Goal: Information Seeking & Learning: Learn about a topic

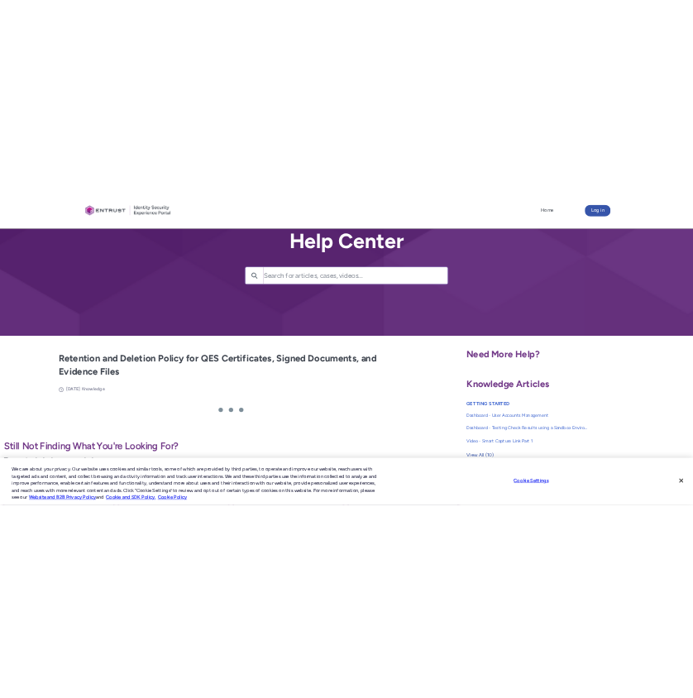
scroll to position [259, 0]
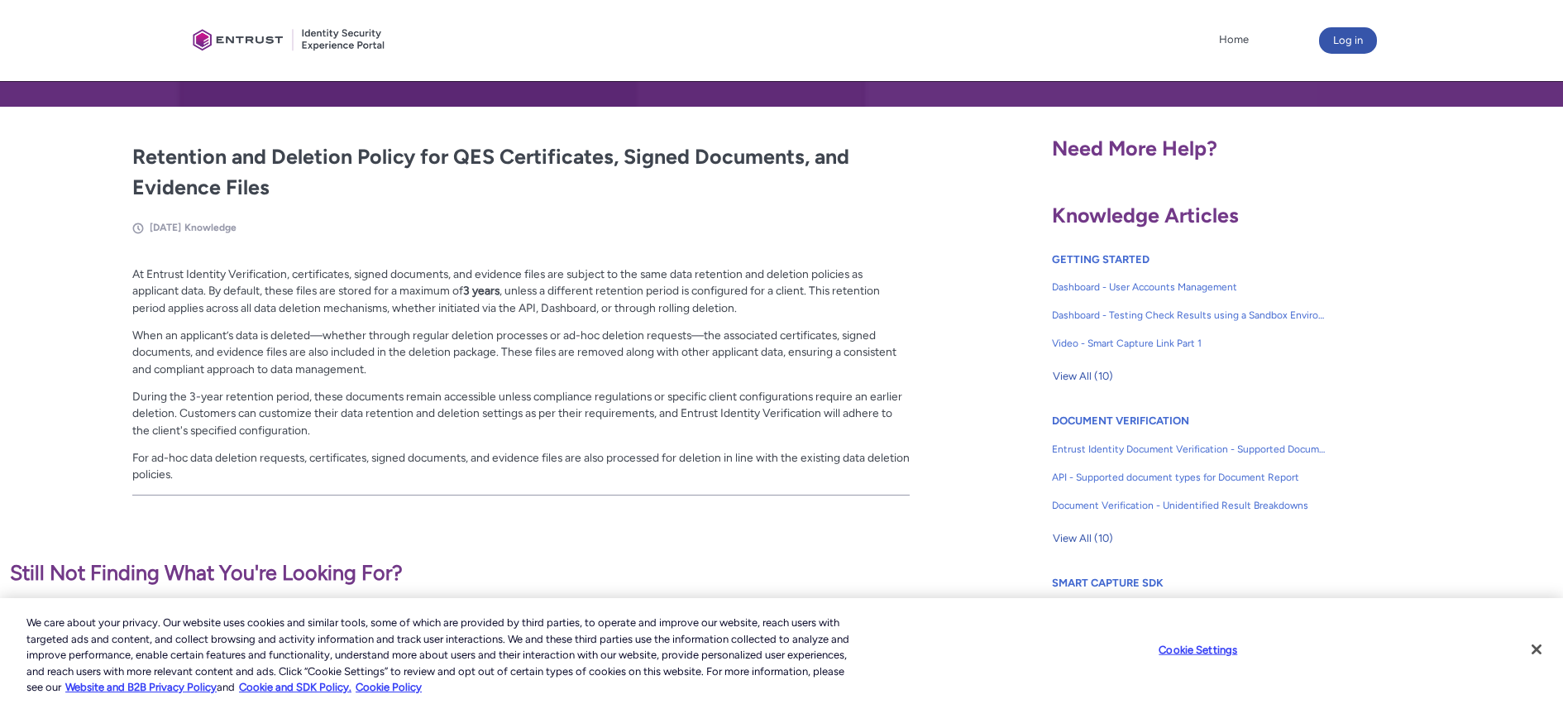
click at [532, 293] on p "At Entrust Identity Verification, certificates, signed documents, and evidence …" at bounding box center [521, 290] width 778 height 51
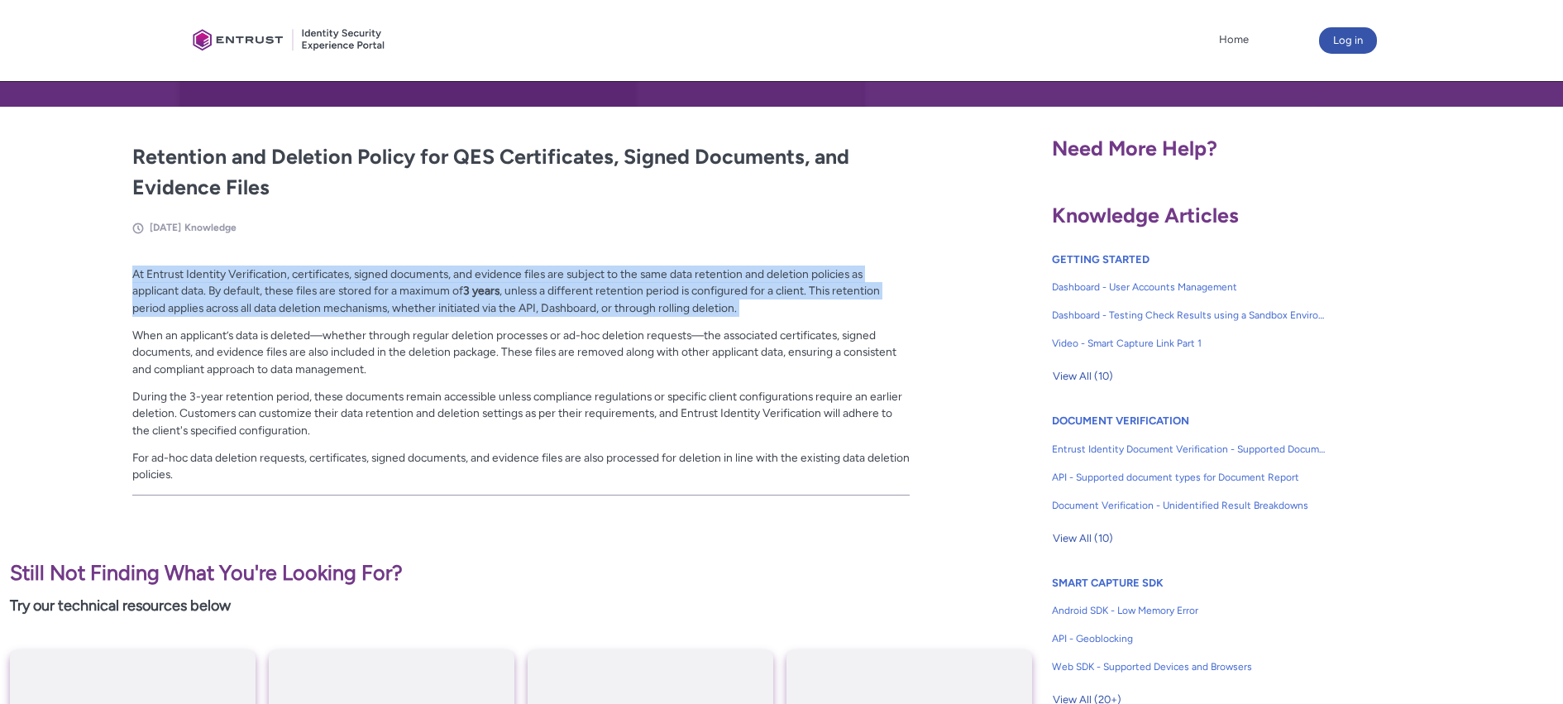
click at [532, 293] on p "At Entrust Identity Verification, certificates, signed documents, and evidence …" at bounding box center [521, 290] width 778 height 51
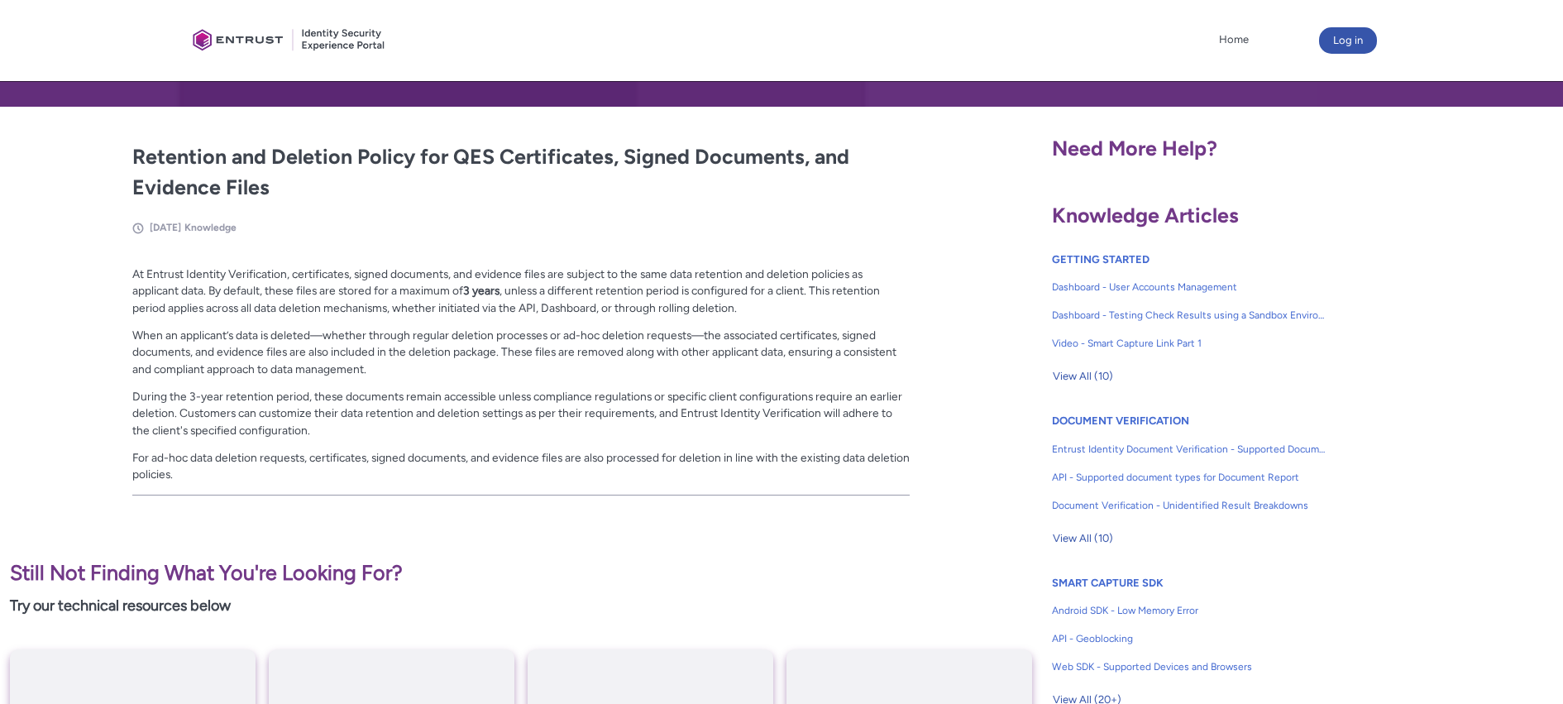
click at [751, 303] on p "At Entrust Identity Verification, certificates, signed documents, and evidence …" at bounding box center [521, 290] width 778 height 51
click at [781, 315] on p "At Entrust Identity Verification, certificates, signed documents, and evidence …" at bounding box center [521, 290] width 778 height 51
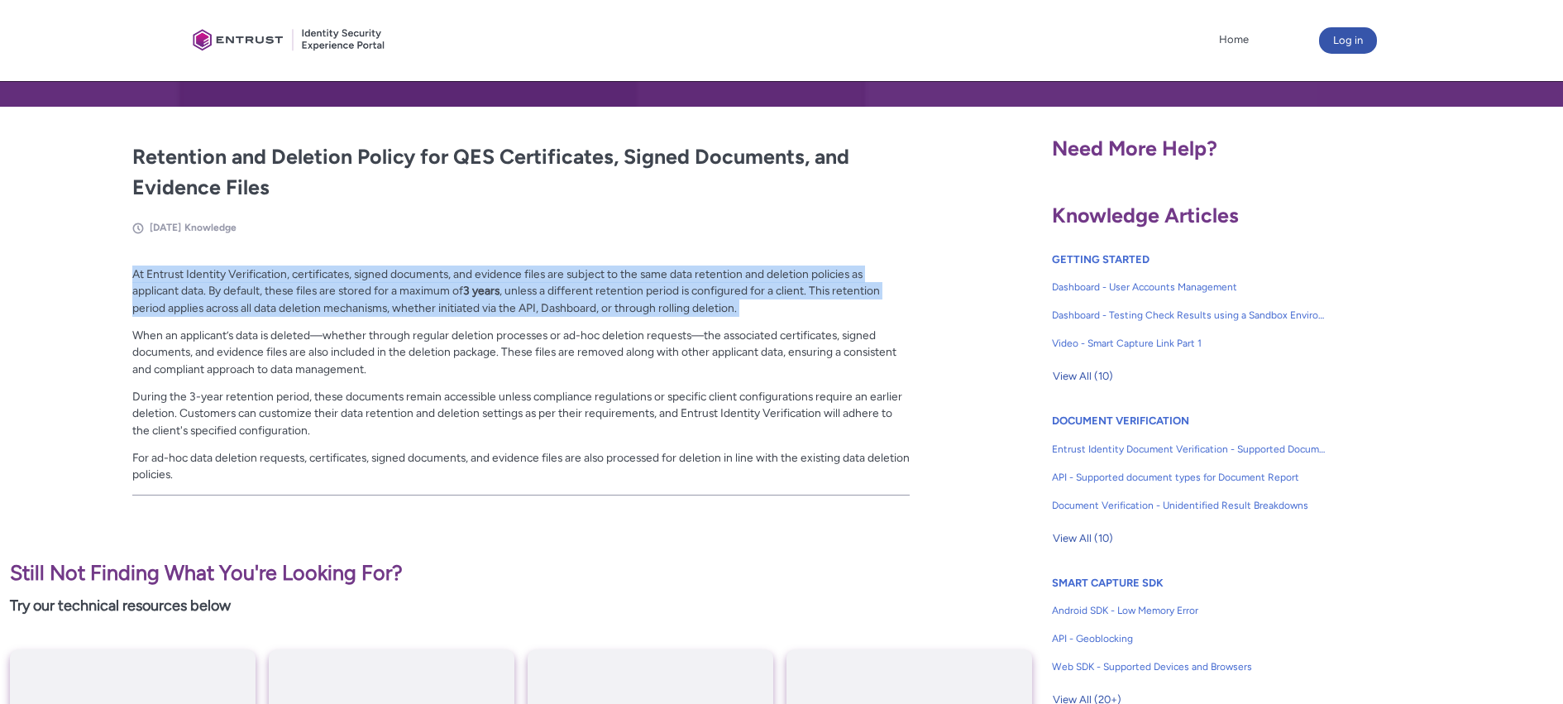
click at [781, 315] on p "At Entrust Identity Verification, certificates, signed documents, and evidence …" at bounding box center [521, 290] width 778 height 51
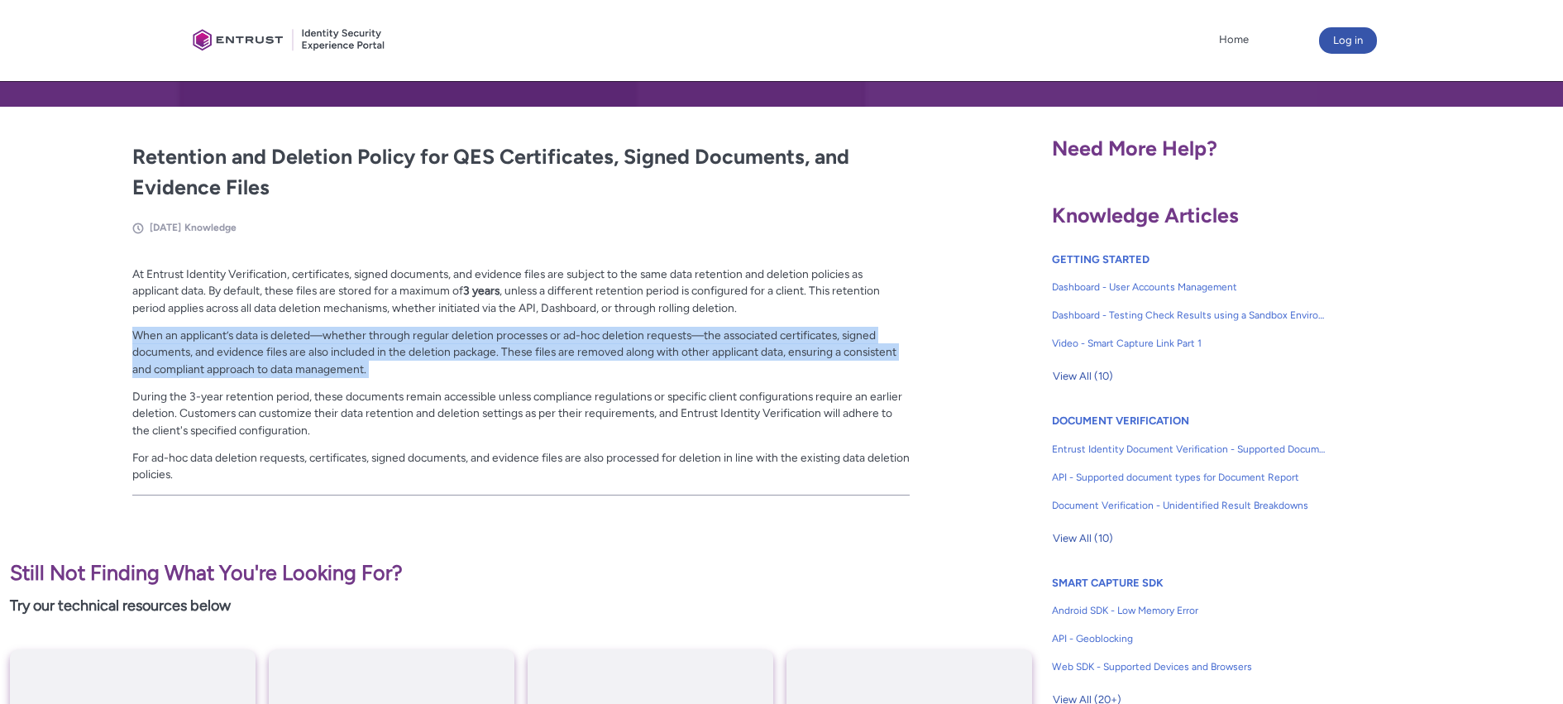
click at [772, 319] on div "At Entrust Identity Verification, certificates, signed documents, and evidence …" at bounding box center [521, 379] width 778 height 228
click at [800, 351] on p "When an applicant’s data is deleted—whether through regular deletion processes …" at bounding box center [521, 352] width 778 height 51
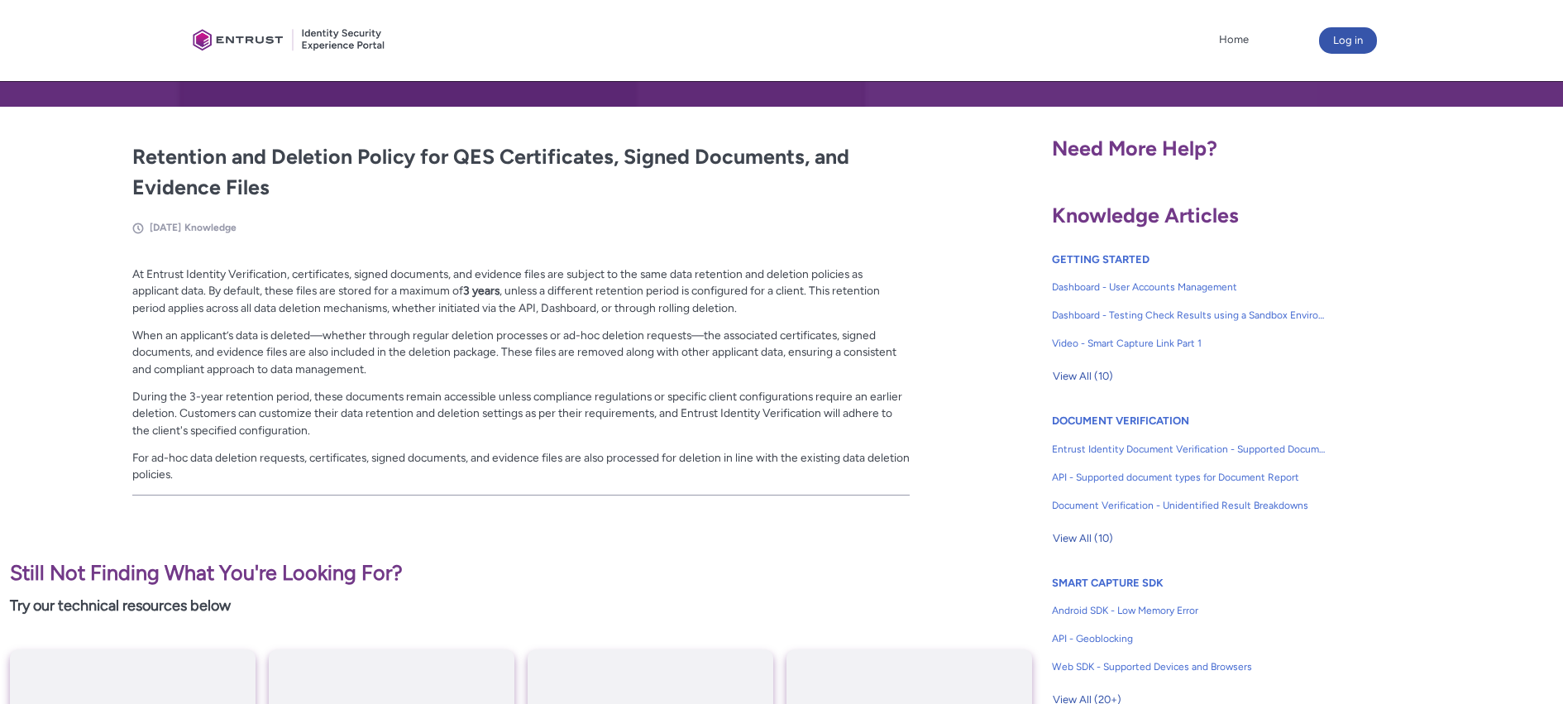
click at [596, 418] on p "During the 3-year retention period, these documents remain accessible unless co…" at bounding box center [521, 413] width 778 height 51
click at [596, 417] on p "During the 3-year retention period, these documents remain accessible unless co…" at bounding box center [521, 413] width 778 height 51
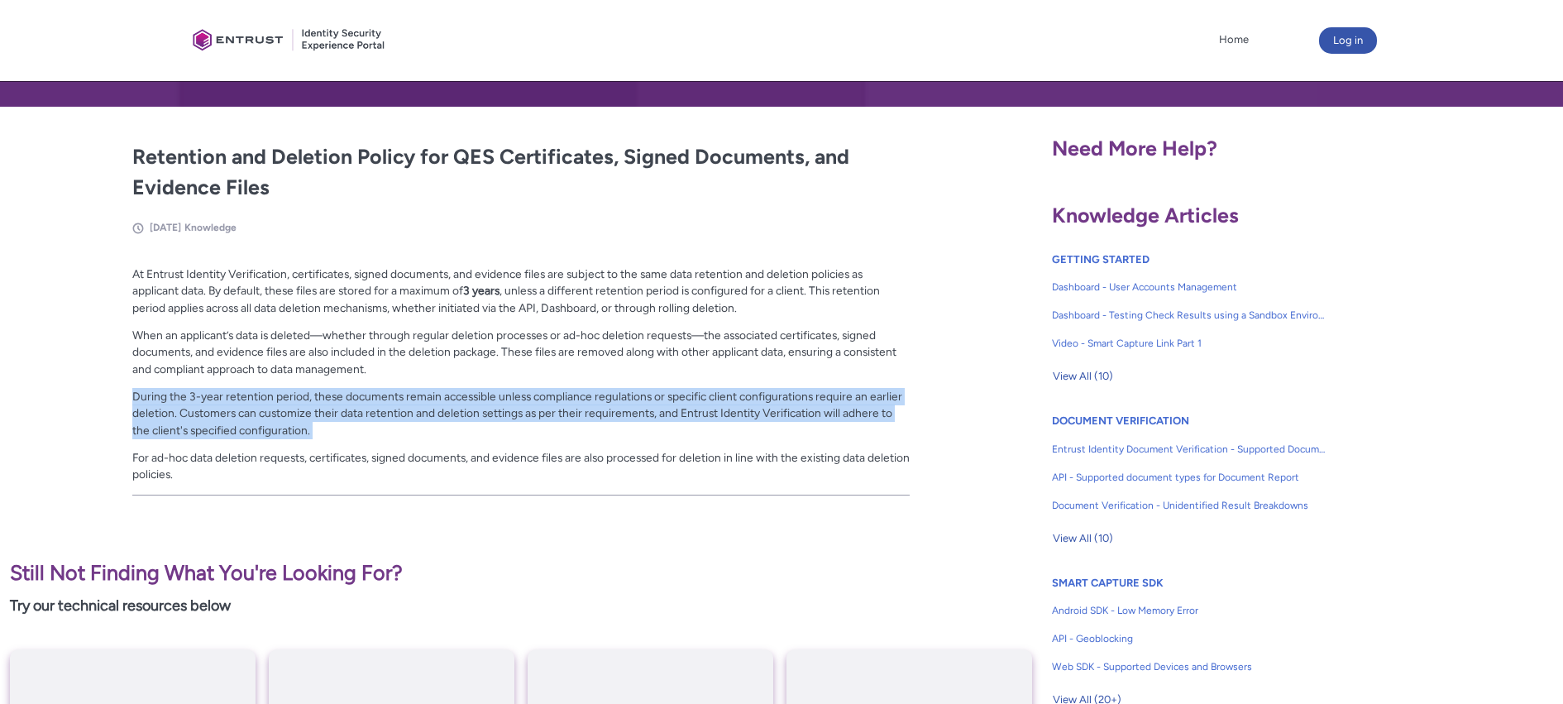
click at [596, 417] on p "During the 3-year retention period, these documents remain accessible unless co…" at bounding box center [521, 413] width 778 height 51
click at [596, 416] on p "During the 3-year retention period, these documents remain accessible unless co…" at bounding box center [521, 413] width 778 height 51
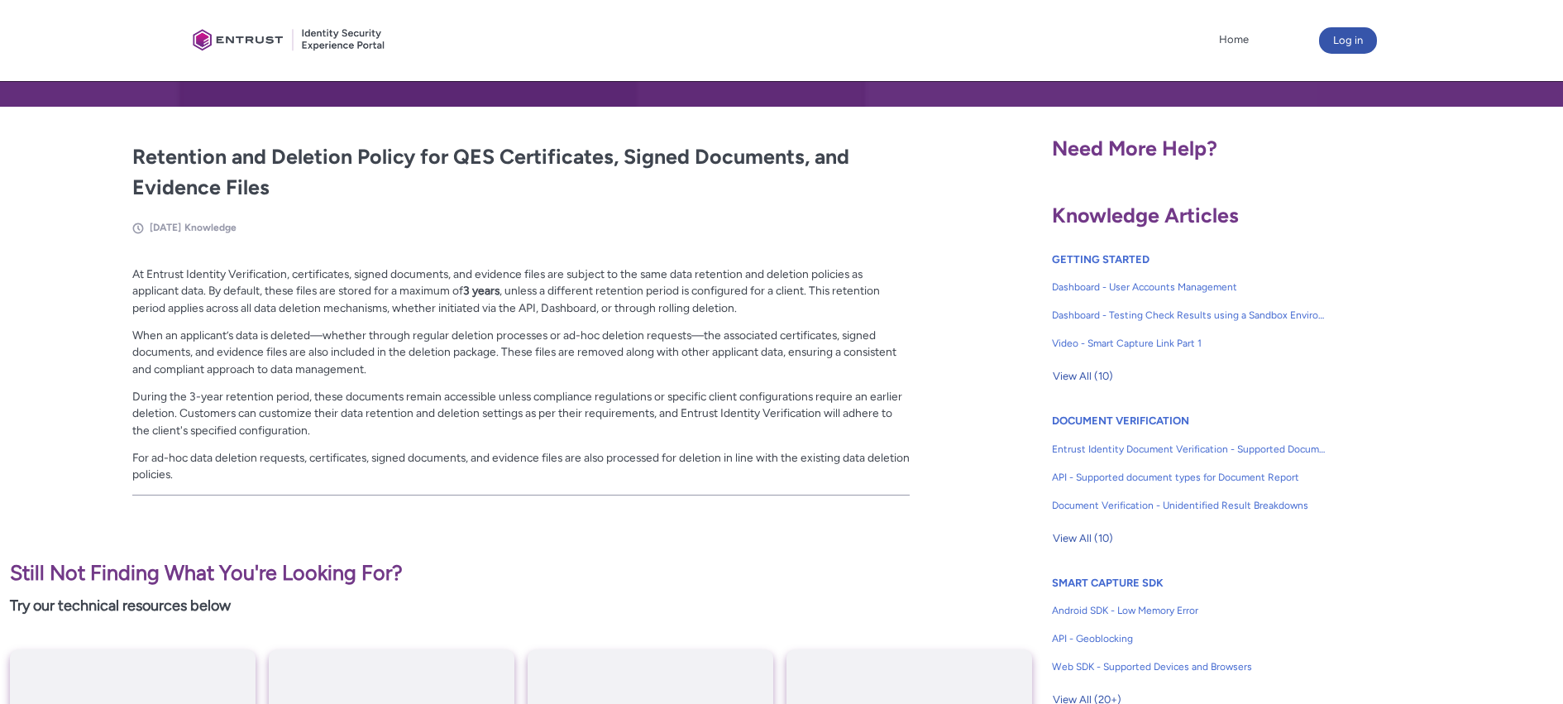
click at [566, 447] on div "At Entrust Identity Verification, certificates, signed documents, and evidence …" at bounding box center [521, 379] width 778 height 228
click at [564, 456] on p "For ad-hoc data deletion requests, certificates, signed documents, and evidence…" at bounding box center [521, 466] width 778 height 34
